Goal: Task Accomplishment & Management: Use online tool/utility

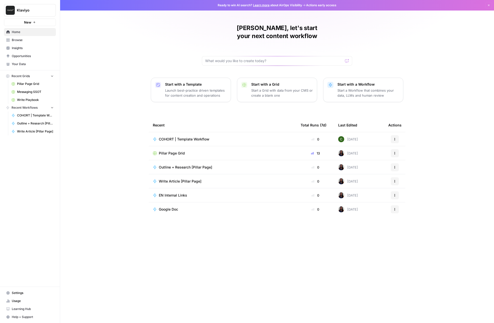
click at [33, 85] on span "Pillar Page Grid" at bounding box center [35, 84] width 37 height 5
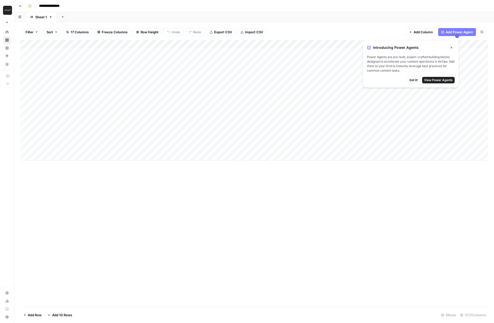
click at [283, 128] on div "Add Column" at bounding box center [254, 100] width 468 height 121
click at [294, 204] on div "Add Column" at bounding box center [254, 173] width 468 height 267
click at [452, 48] on icon "button" at bounding box center [452, 48] width 2 height 2
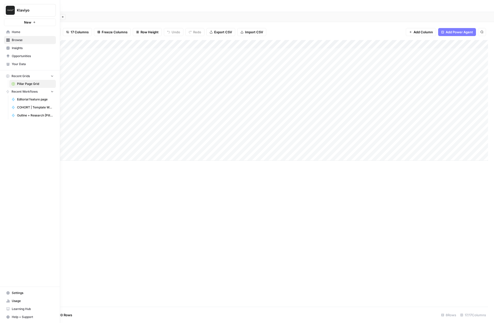
click at [7, 33] on icon at bounding box center [8, 31] width 3 height 3
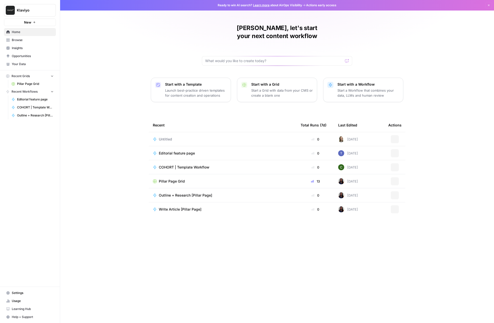
click at [19, 38] on span "Browse" at bounding box center [33, 40] width 42 height 5
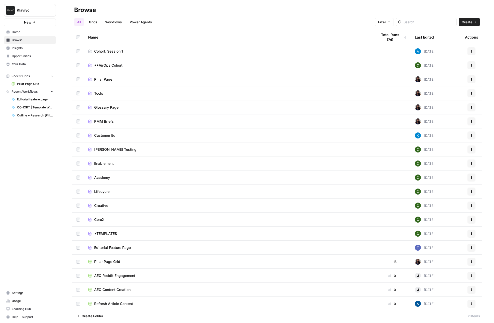
click at [104, 50] on span "Cohort: Session 1" at bounding box center [108, 51] width 29 height 5
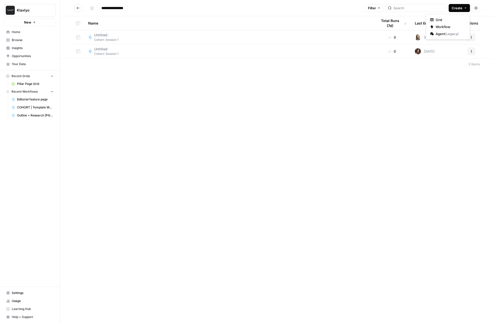
click at [462, 8] on span "Create" at bounding box center [457, 8] width 11 height 5
click at [455, 26] on span "Workflow" at bounding box center [450, 26] width 28 height 5
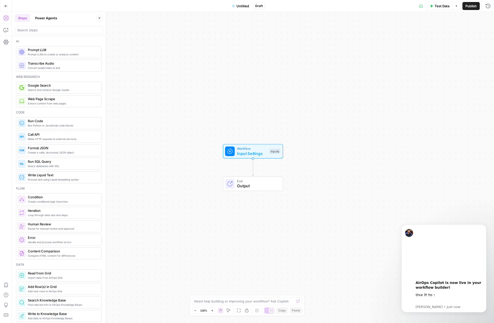
click at [234, 152] on div at bounding box center [230, 152] width 10 height 10
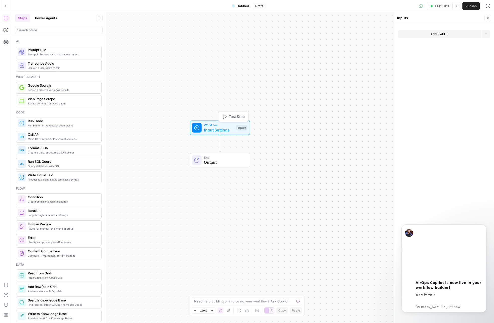
drag, startPoint x: 241, startPoint y: 151, endPoint x: 208, endPoint y: 128, distance: 39.4
click at [208, 128] on span "Input Settings" at bounding box center [219, 130] width 30 height 6
click at [444, 36] on span "Add Field" at bounding box center [437, 34] width 15 height 5
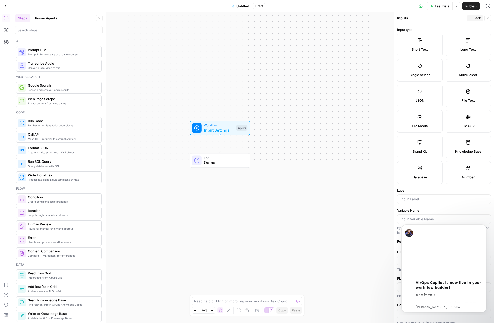
scroll to position [6, 0]
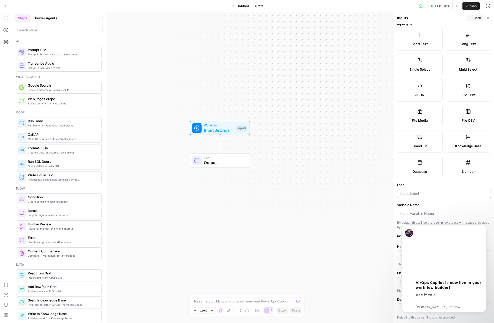
click at [418, 193] on input "Label" at bounding box center [443, 193] width 87 height 5
type input "Blog URL"
click at [485, 227] on icon "Dismiss notification" at bounding box center [485, 225] width 3 height 3
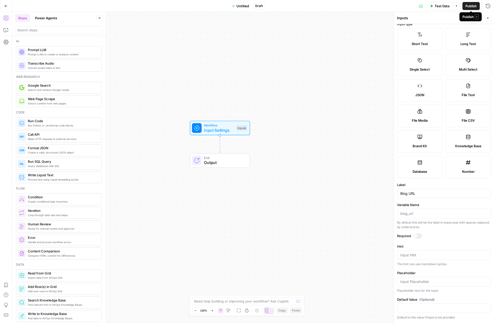
click at [449, 21] on div "Inputs Back Close" at bounding box center [444, 18] width 94 height 7
click at [469, 18] on icon "button" at bounding box center [470, 18] width 3 height 3
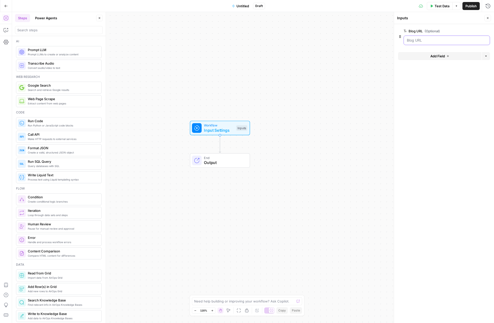
click at [432, 38] on URL "Blog URL (Optional)" at bounding box center [447, 40] width 80 height 5
click at [429, 39] on URL "Blog URL (Optional)" at bounding box center [447, 40] width 80 height 5
click at [432, 55] on span "Add Field" at bounding box center [437, 56] width 15 height 5
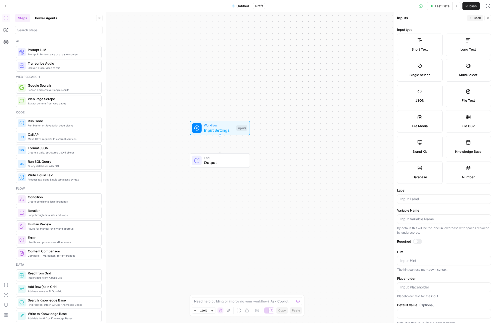
click at [426, 144] on label "Brand Kit" at bounding box center [420, 147] width 46 height 23
click at [473, 18] on button "Back" at bounding box center [475, 18] width 16 height 7
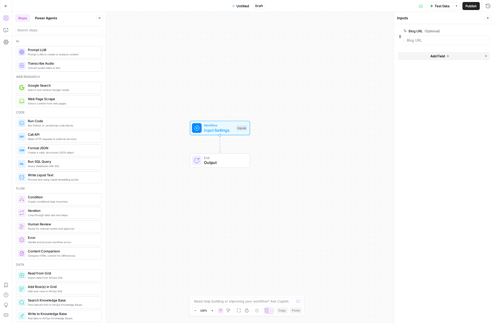
click at [435, 56] on span "Add Field" at bounding box center [437, 56] width 15 height 5
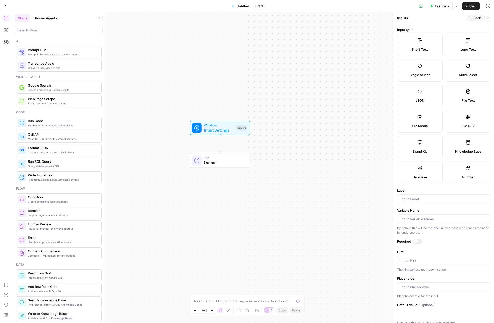
click at [418, 143] on icon at bounding box center [420, 142] width 5 height 5
click at [426, 196] on div at bounding box center [444, 199] width 94 height 10
type input "Brand Kit"
click at [412, 193] on div "Label Brand Kit" at bounding box center [444, 196] width 94 height 16
click at [418, 243] on div at bounding box center [417, 241] width 9 height 5
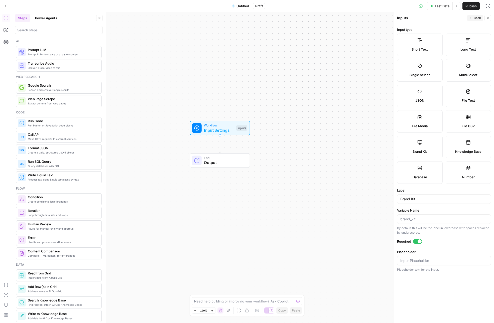
click at [418, 243] on div at bounding box center [420, 241] width 4 height 4
click at [474, 14] on header "Inputs Back Close" at bounding box center [444, 18] width 100 height 12
click at [474, 17] on span "Back" at bounding box center [477, 18] width 7 height 5
